Goal: Check status: Check status

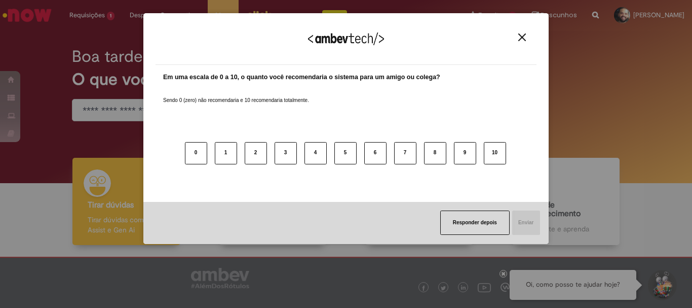
click at [526, 41] on img "Close" at bounding box center [523, 37] width 8 height 8
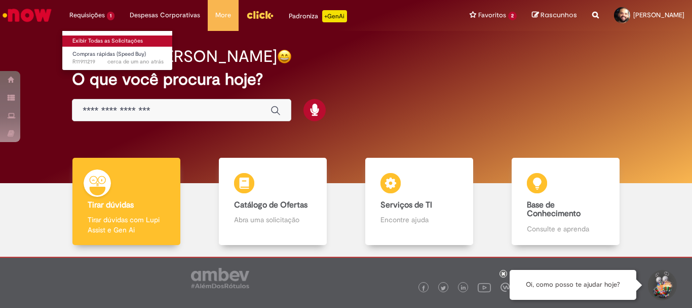
click at [89, 37] on link "Exibir Todas as Solicitações" at bounding box center [118, 40] width 112 height 11
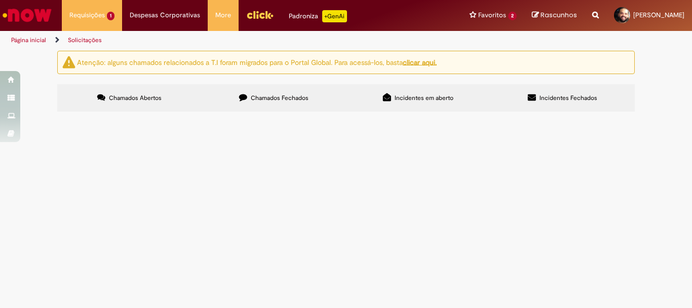
click at [288, 101] on span "Chamados Fechados" at bounding box center [280, 98] width 58 height 8
click at [140, 94] on span "Chamados Abertos" at bounding box center [135, 98] width 53 height 8
click at [0, 0] on span "Troca do atuador pneumatico do ebi" at bounding box center [0, 0] width 0 height 0
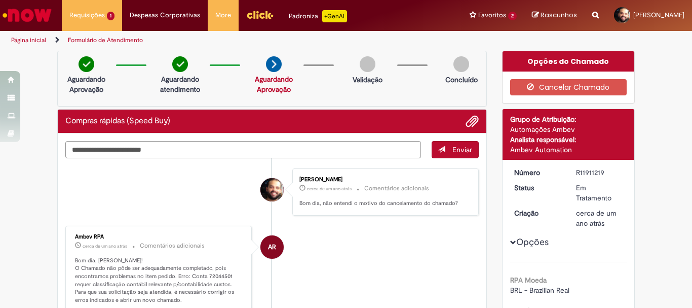
click at [87, 38] on link "Formulário de Atendimento" at bounding box center [105, 40] width 75 height 8
click at [42, 37] on link "Página inicial" at bounding box center [28, 40] width 35 height 8
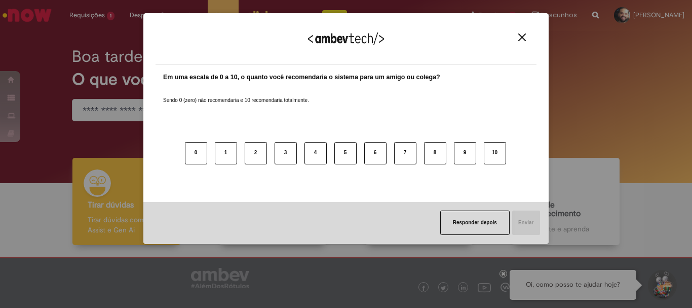
click at [518, 39] on button "Close" at bounding box center [523, 37] width 14 height 9
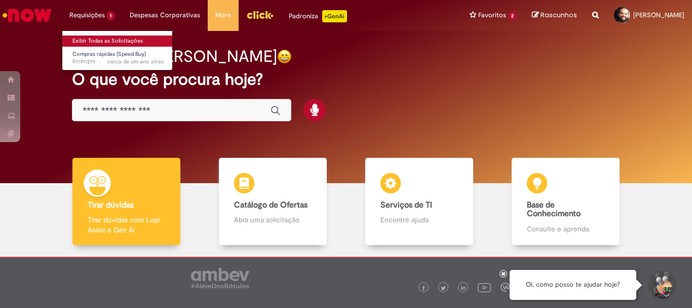
click at [100, 38] on link "Exibir Todas as Solicitações" at bounding box center [118, 40] width 112 height 11
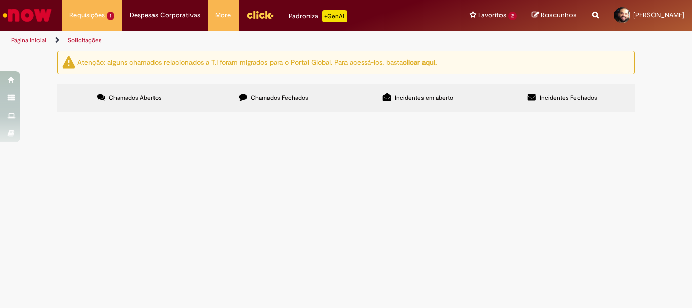
click at [287, 102] on label "Chamados Fechados" at bounding box center [274, 97] width 144 height 27
